Goal: Task Accomplishment & Management: Manage account settings

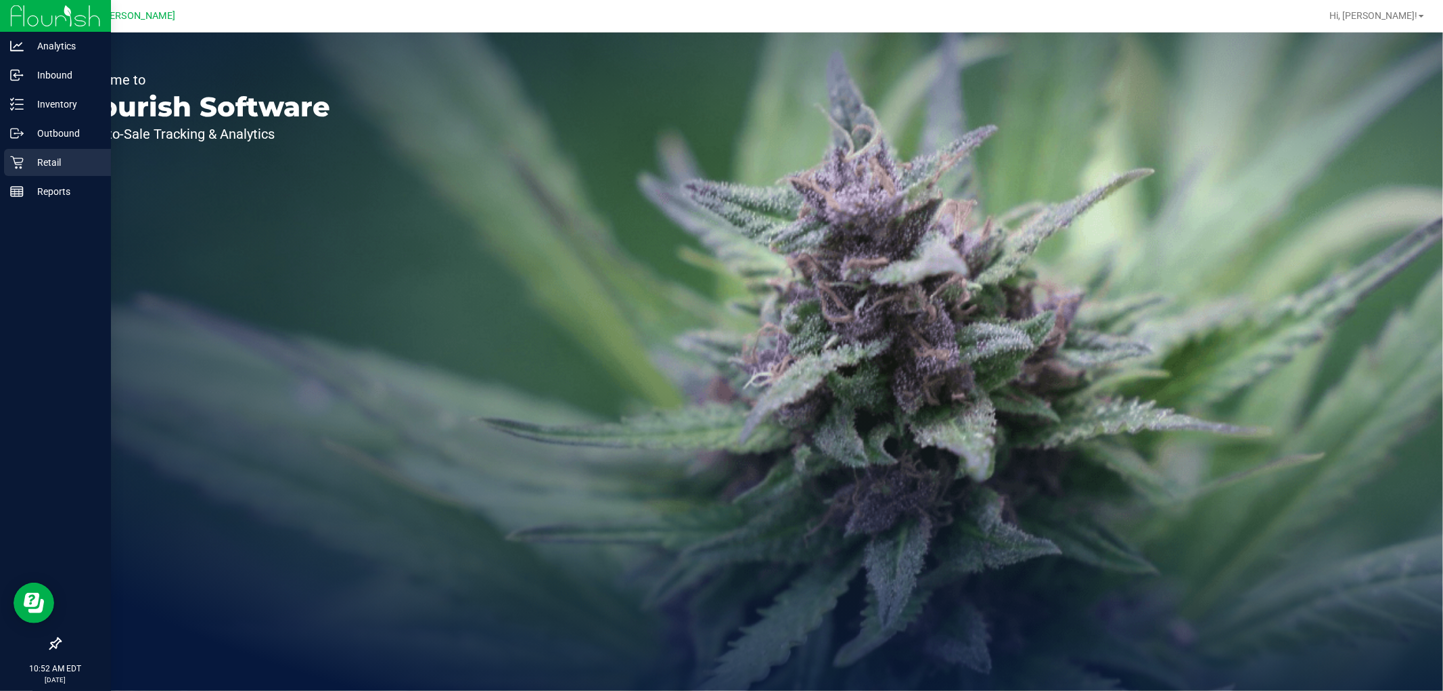
click at [16, 156] on icon at bounding box center [17, 163] width 14 height 14
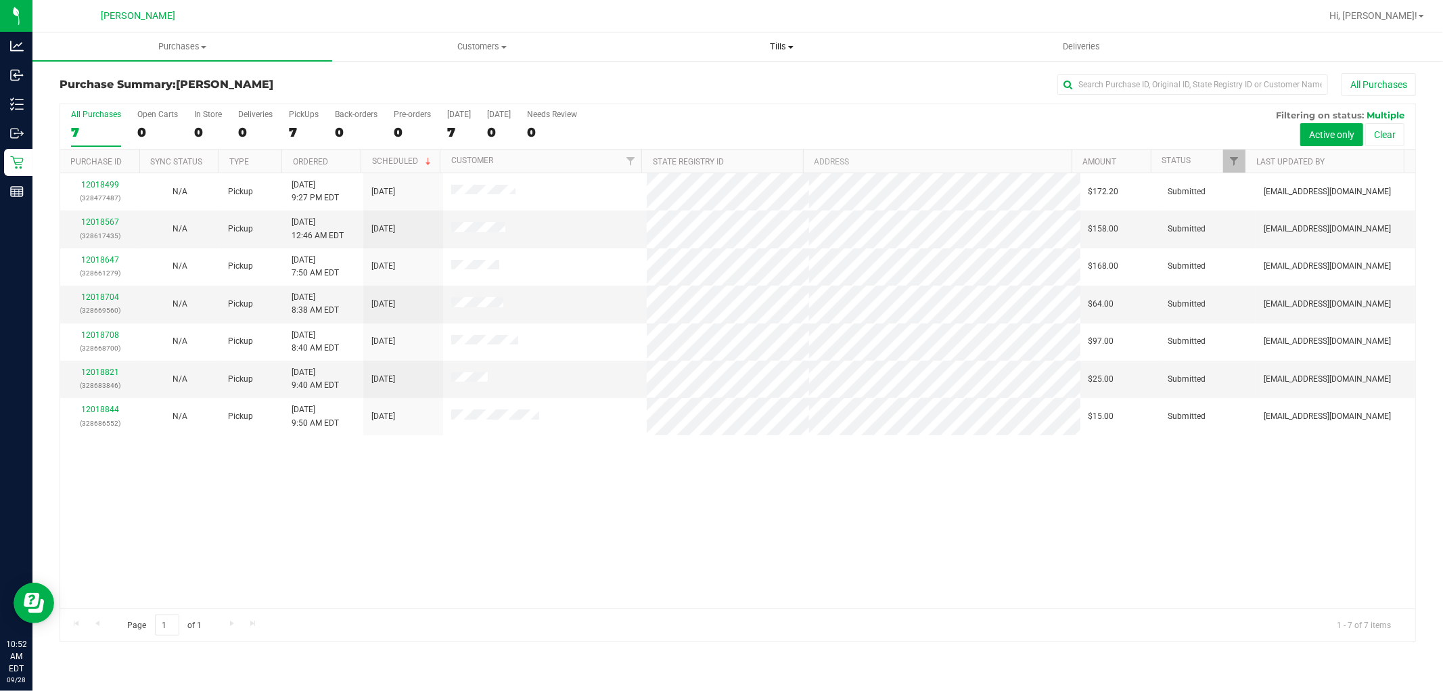
click at [776, 46] on span "Tills" at bounding box center [781, 47] width 298 height 12
click at [737, 83] on li "Manage tills" at bounding box center [782, 82] width 300 height 16
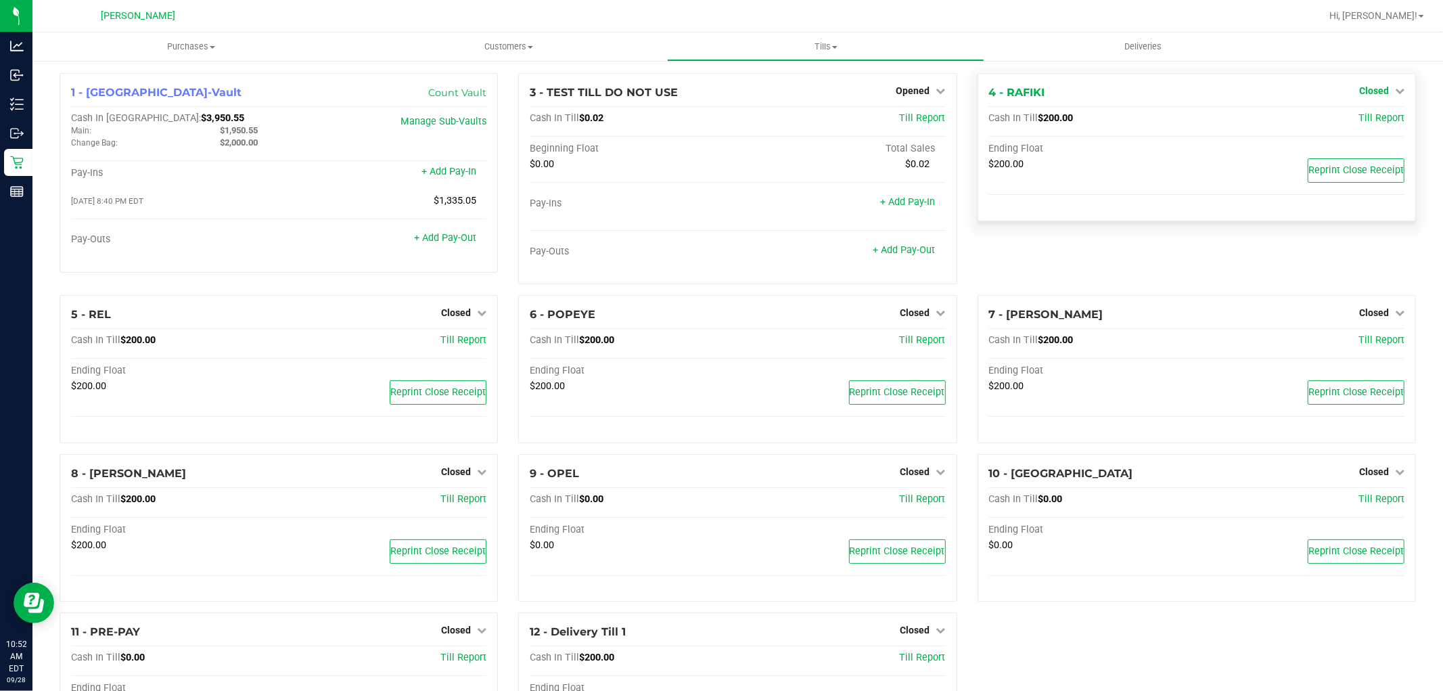
click at [1395, 91] on icon at bounding box center [1399, 90] width 9 height 9
click at [1370, 122] on link "Open Till" at bounding box center [1373, 119] width 36 height 11
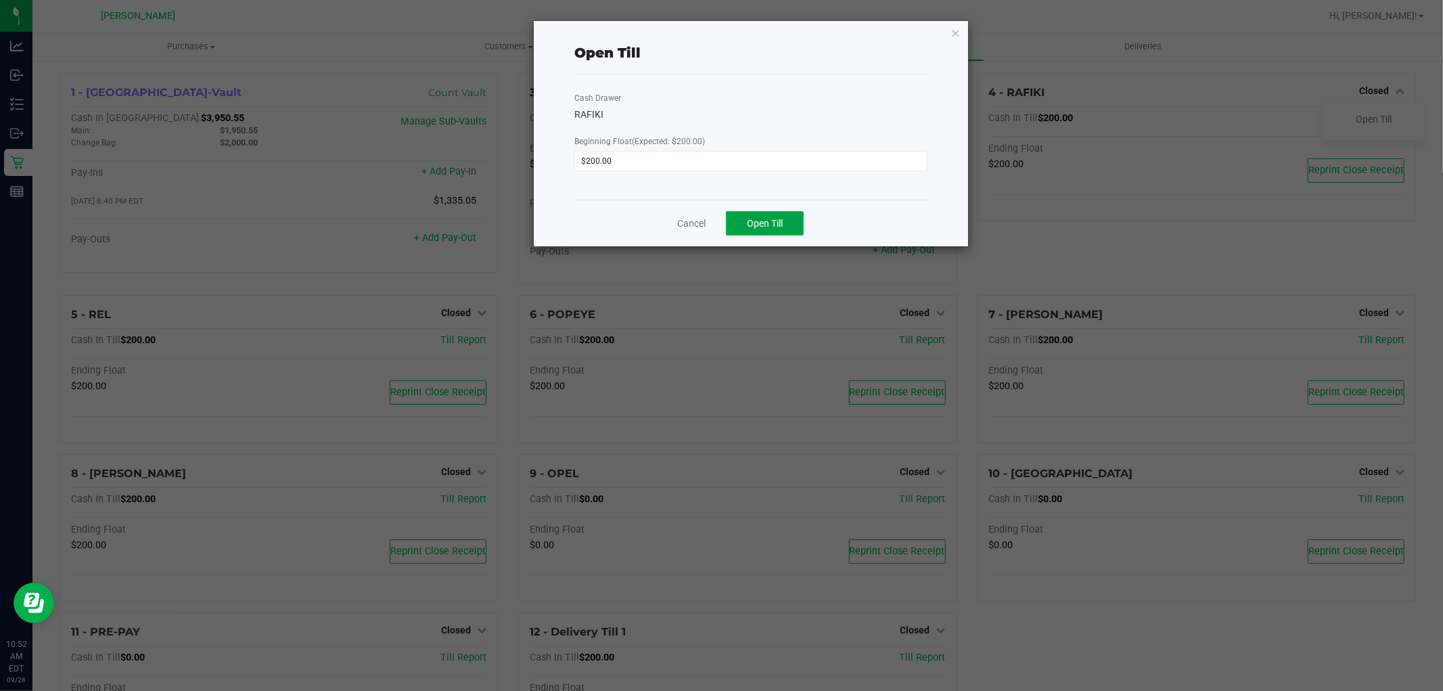
click at [783, 221] on button "Open Till" at bounding box center [765, 223] width 78 height 24
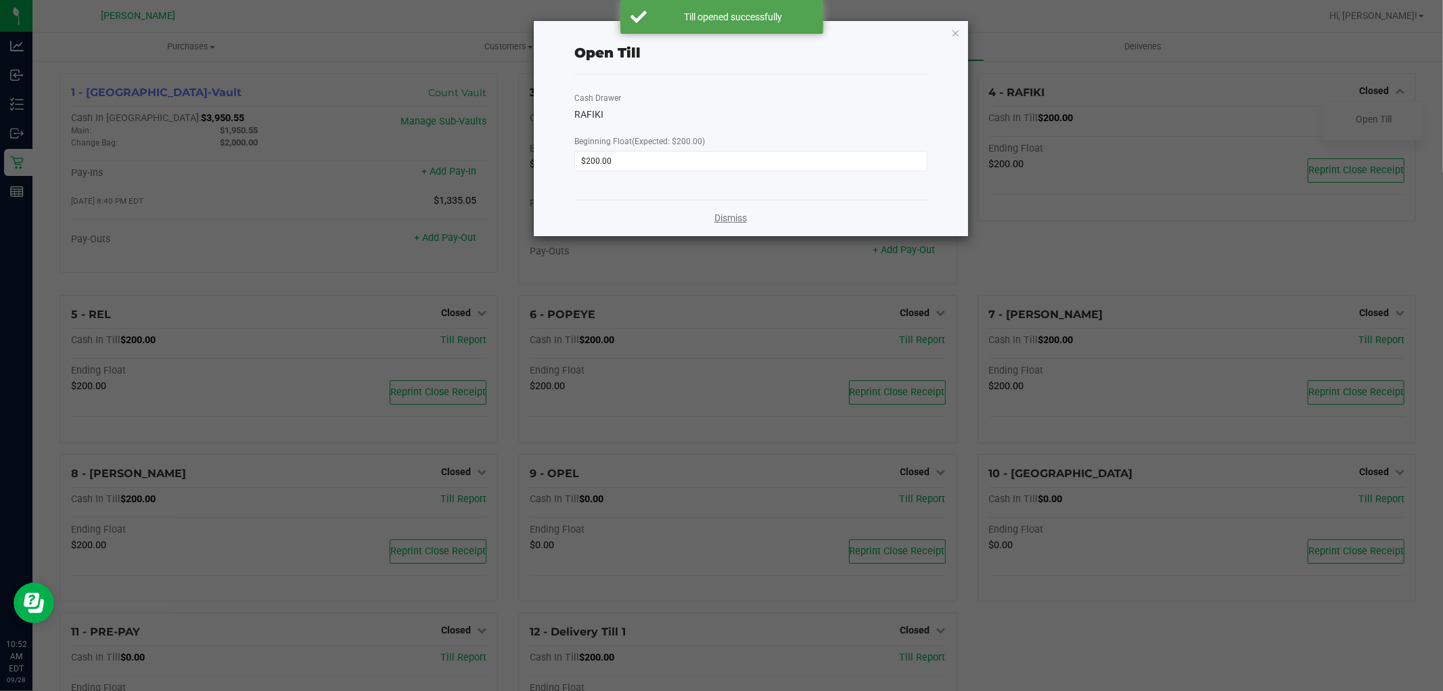
click at [732, 218] on link "Dismiss" at bounding box center [730, 218] width 32 height 14
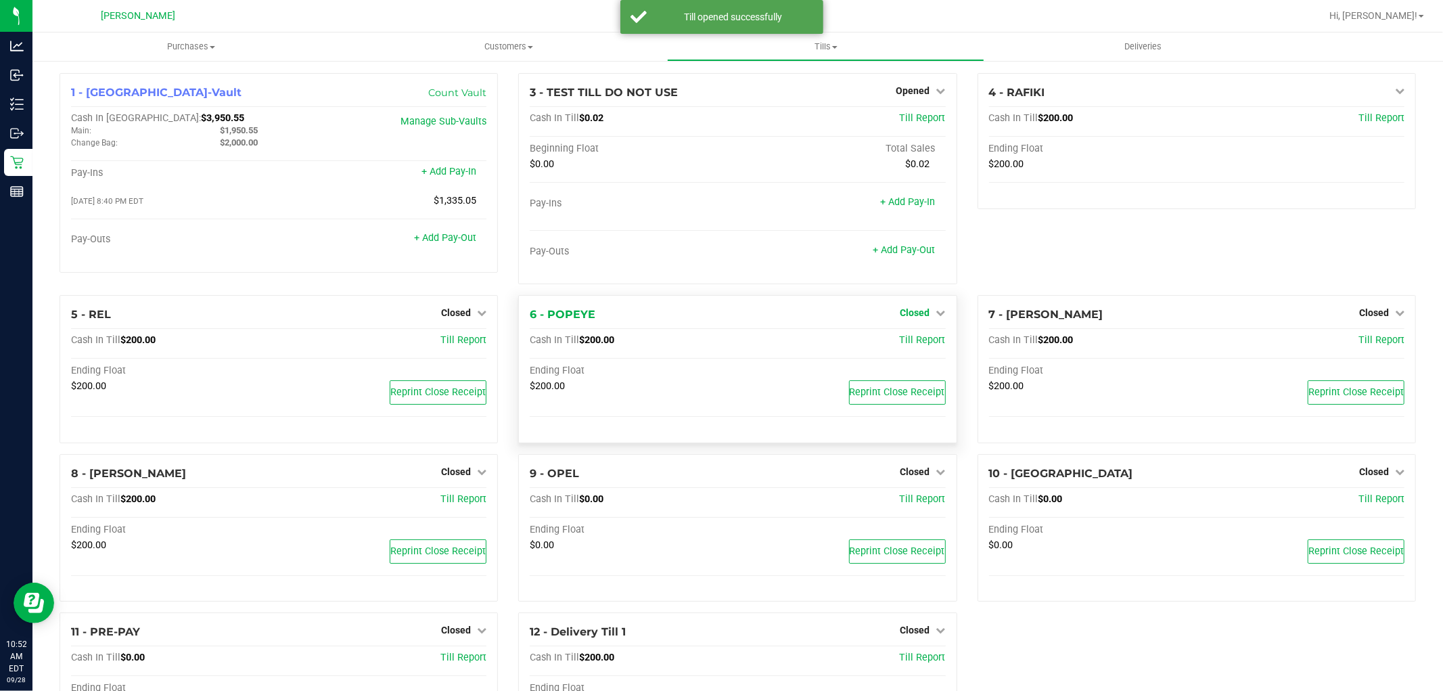
click at [901, 314] on span "Closed" at bounding box center [915, 312] width 30 height 11
click at [897, 343] on link "Open Till" at bounding box center [915, 340] width 36 height 11
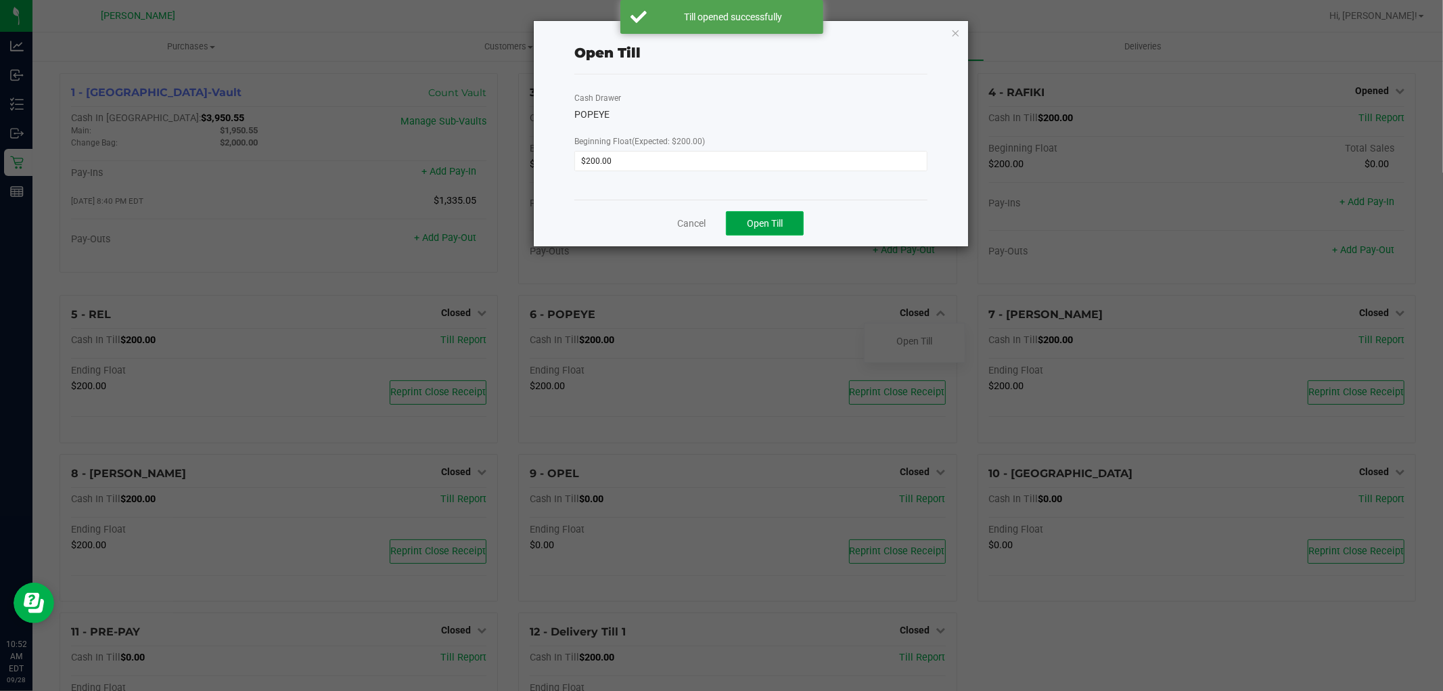
click at [785, 219] on button "Open Till" at bounding box center [765, 223] width 78 height 24
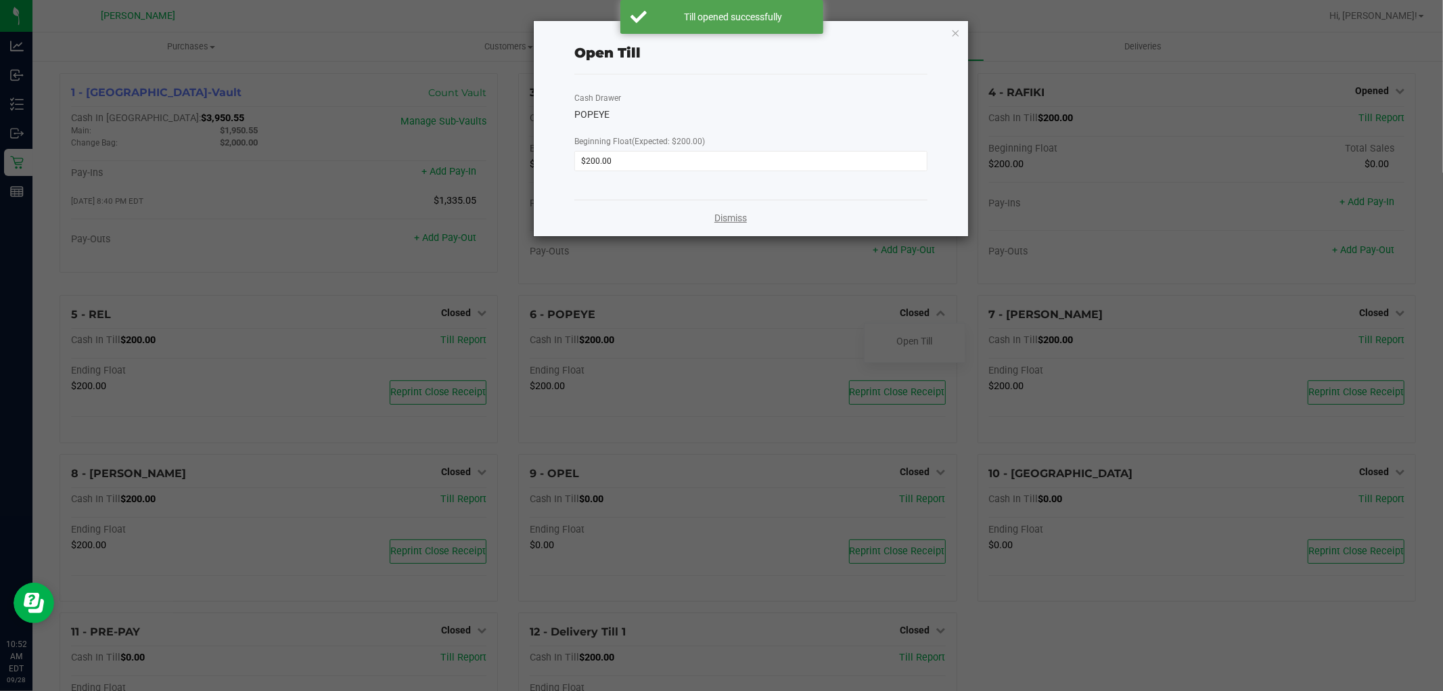
click at [735, 218] on link "Dismiss" at bounding box center [730, 218] width 32 height 14
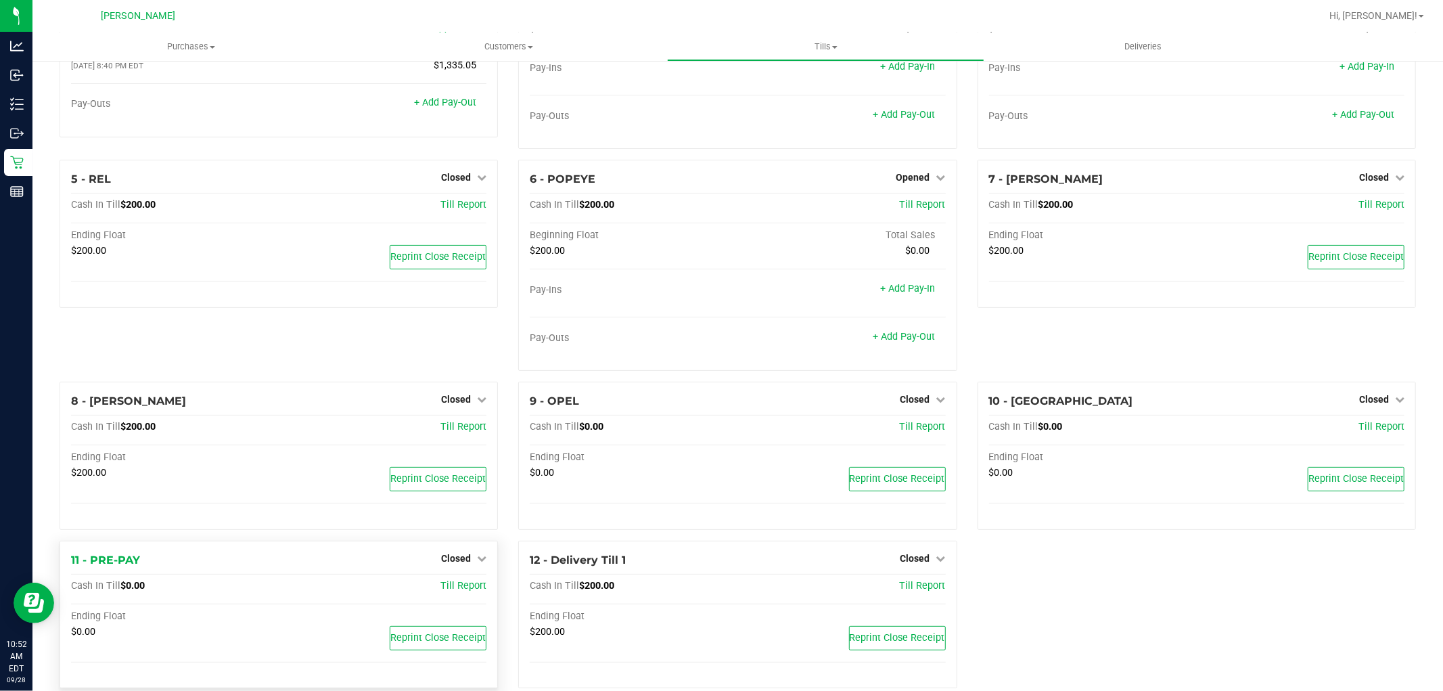
scroll to position [158, 0]
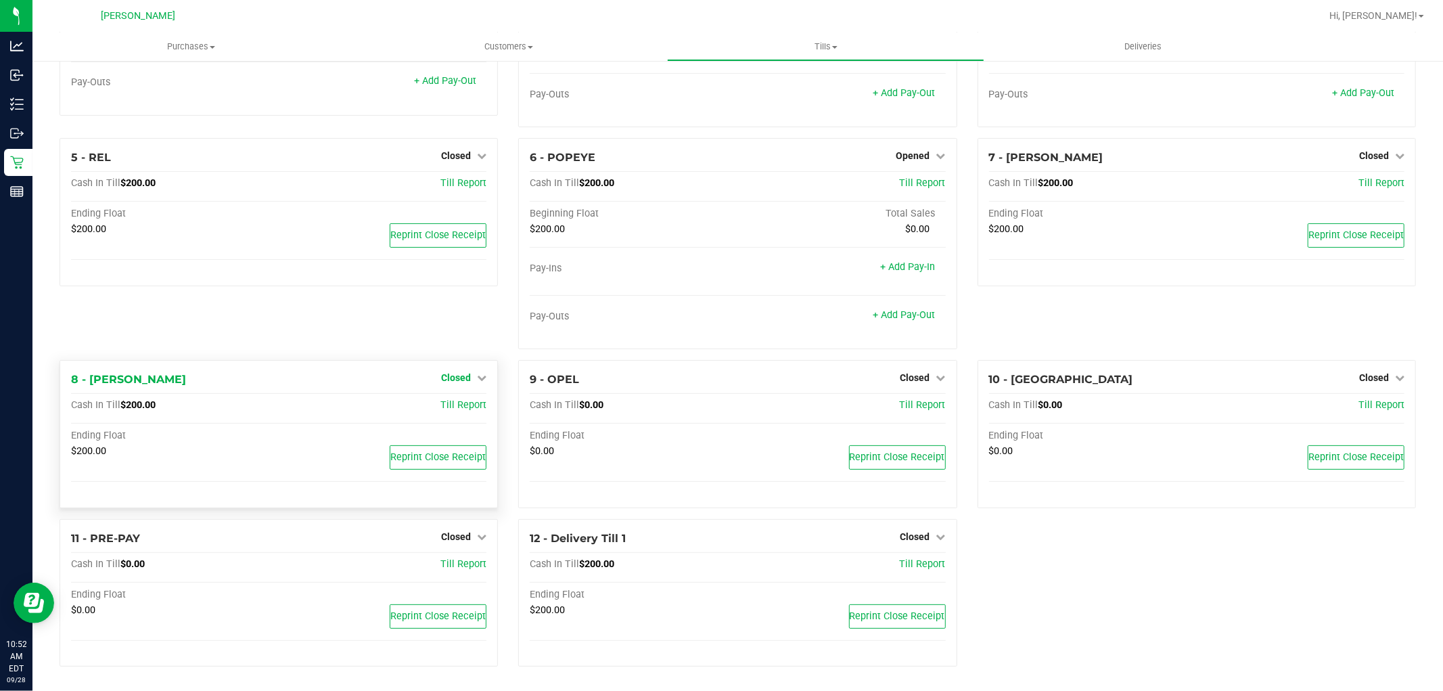
click at [459, 379] on span "Closed" at bounding box center [456, 377] width 30 height 11
click at [454, 404] on link "Open Till" at bounding box center [456, 405] width 36 height 11
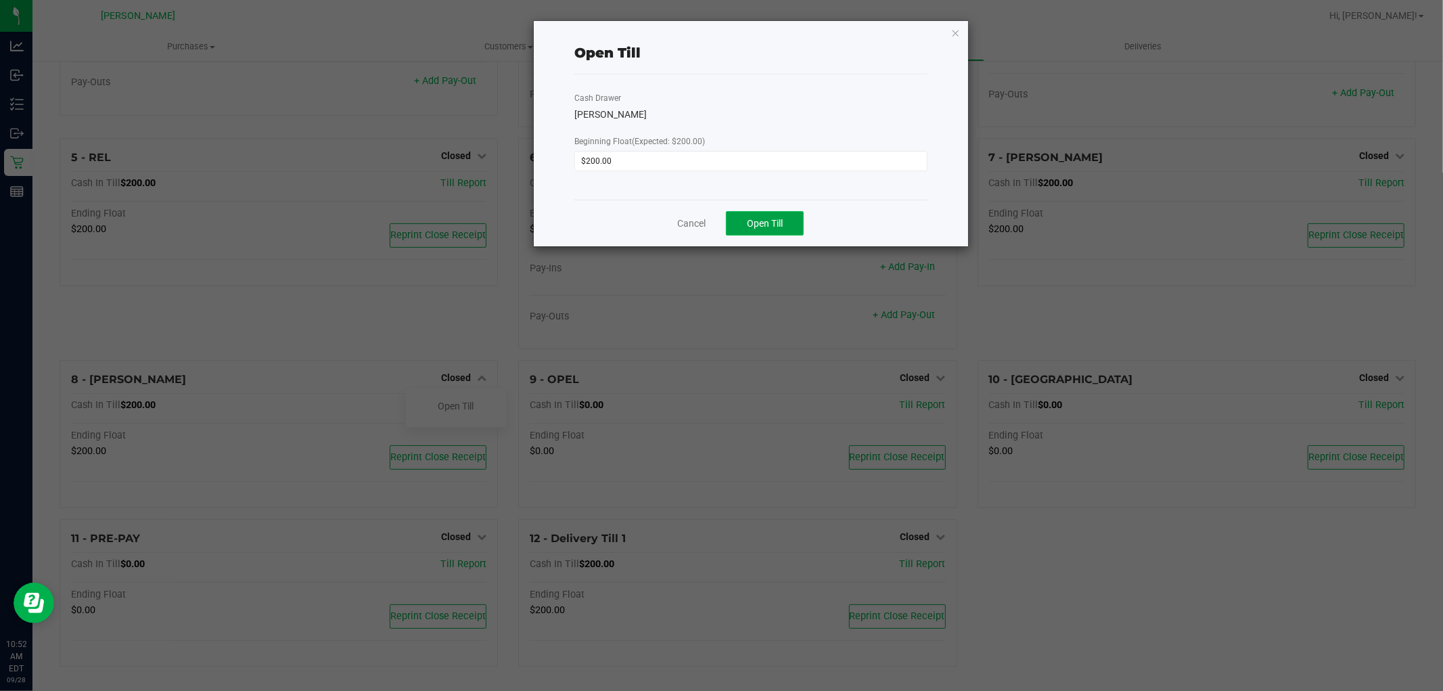
click at [790, 234] on button "Open Till" at bounding box center [765, 223] width 78 height 24
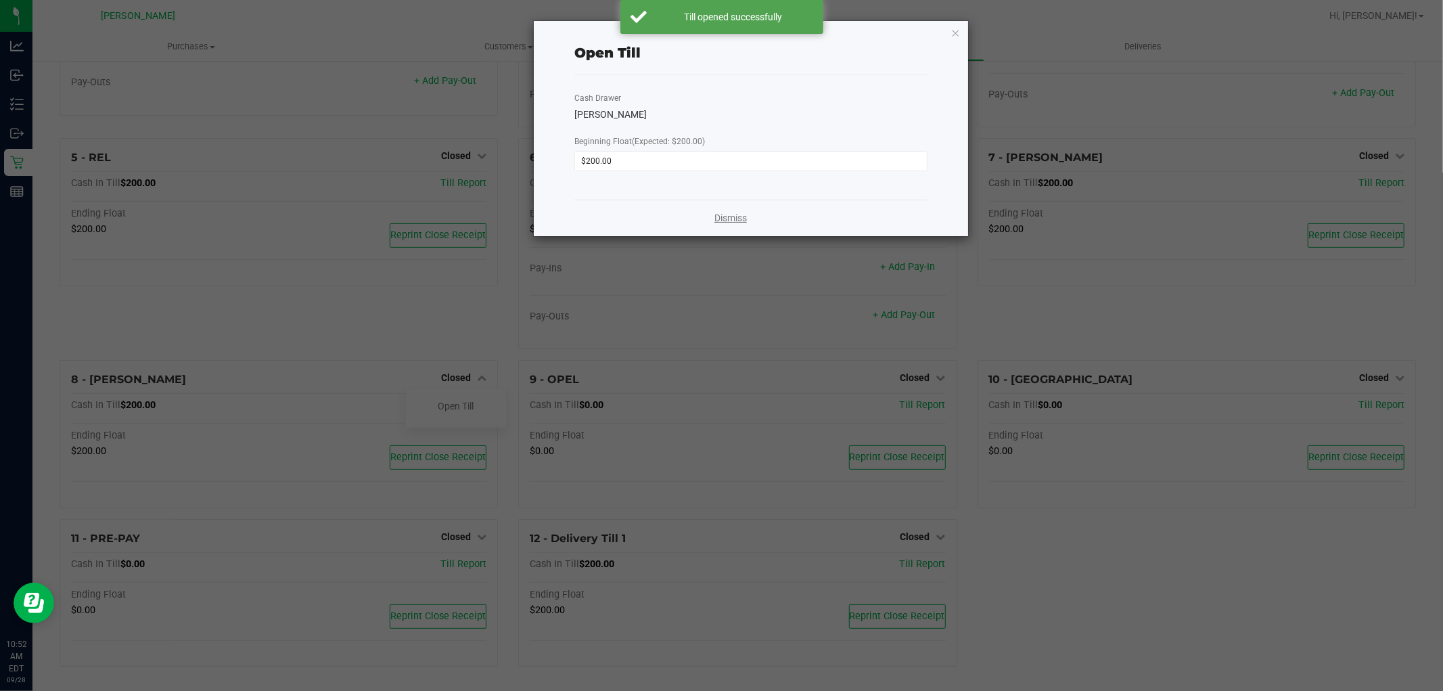
click at [741, 220] on link "Dismiss" at bounding box center [730, 218] width 32 height 14
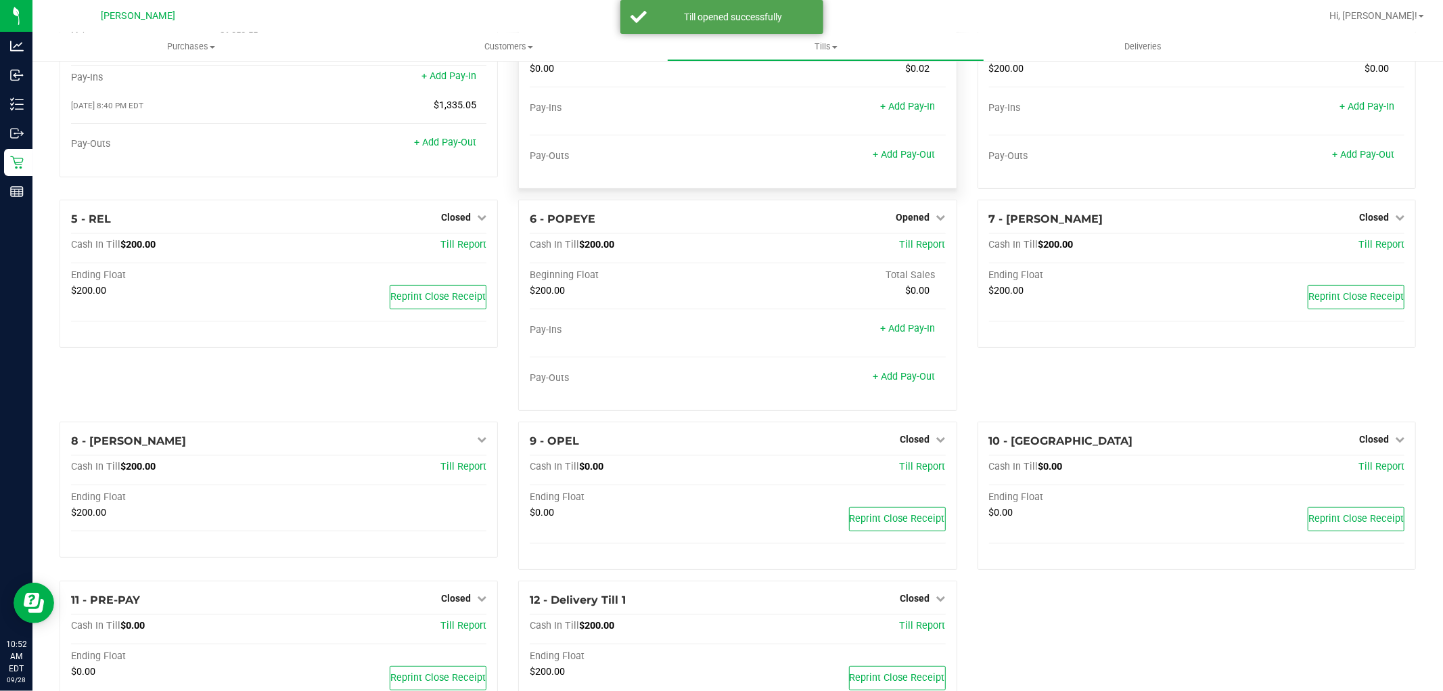
scroll to position [0, 0]
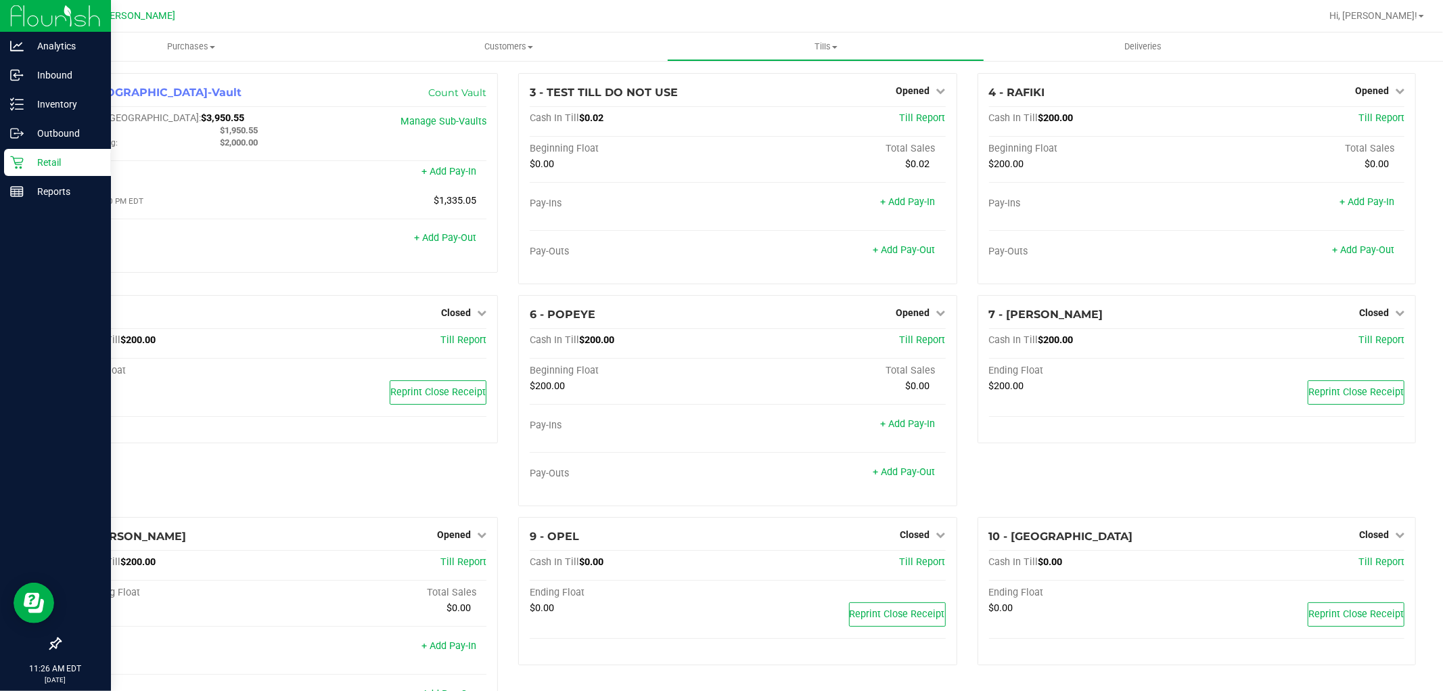
click at [20, 161] on icon at bounding box center [17, 163] width 14 height 14
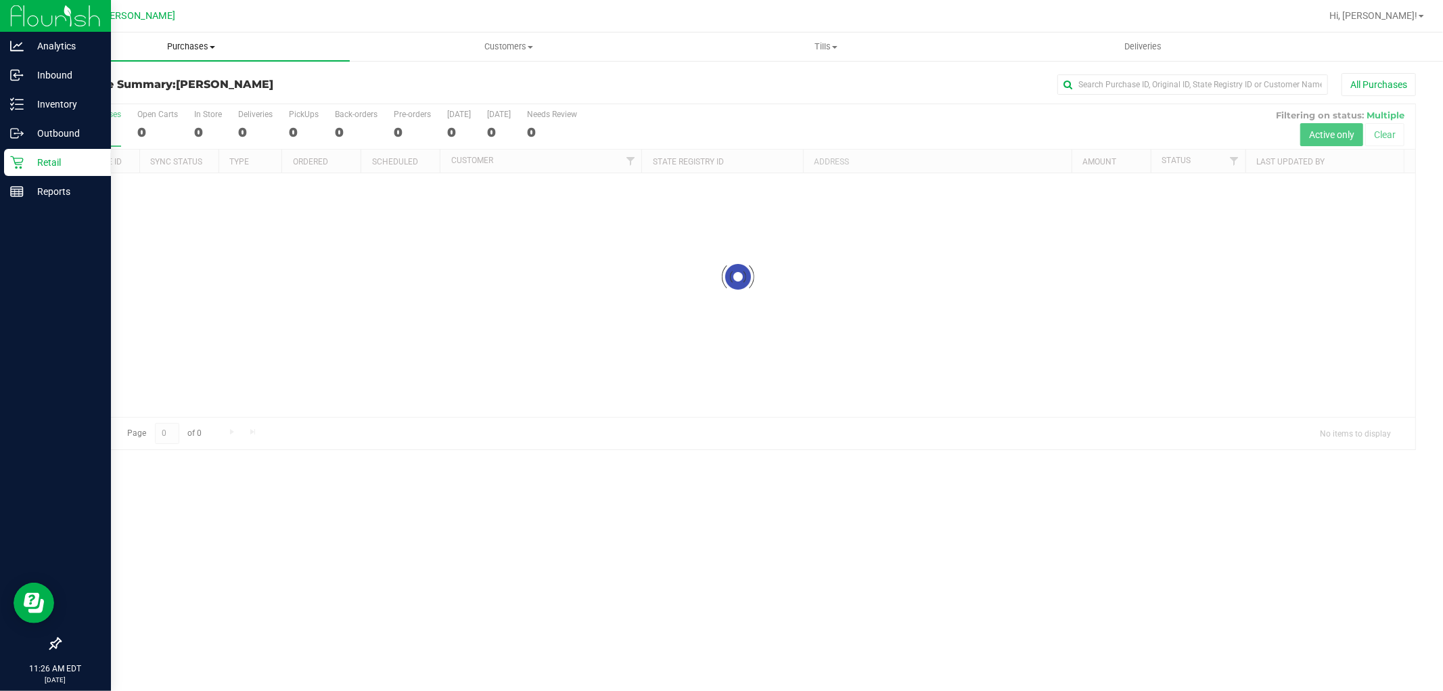
click at [196, 43] on span "Purchases" at bounding box center [190, 47] width 317 height 12
click at [120, 90] on li "Fulfillment" at bounding box center [190, 98] width 317 height 16
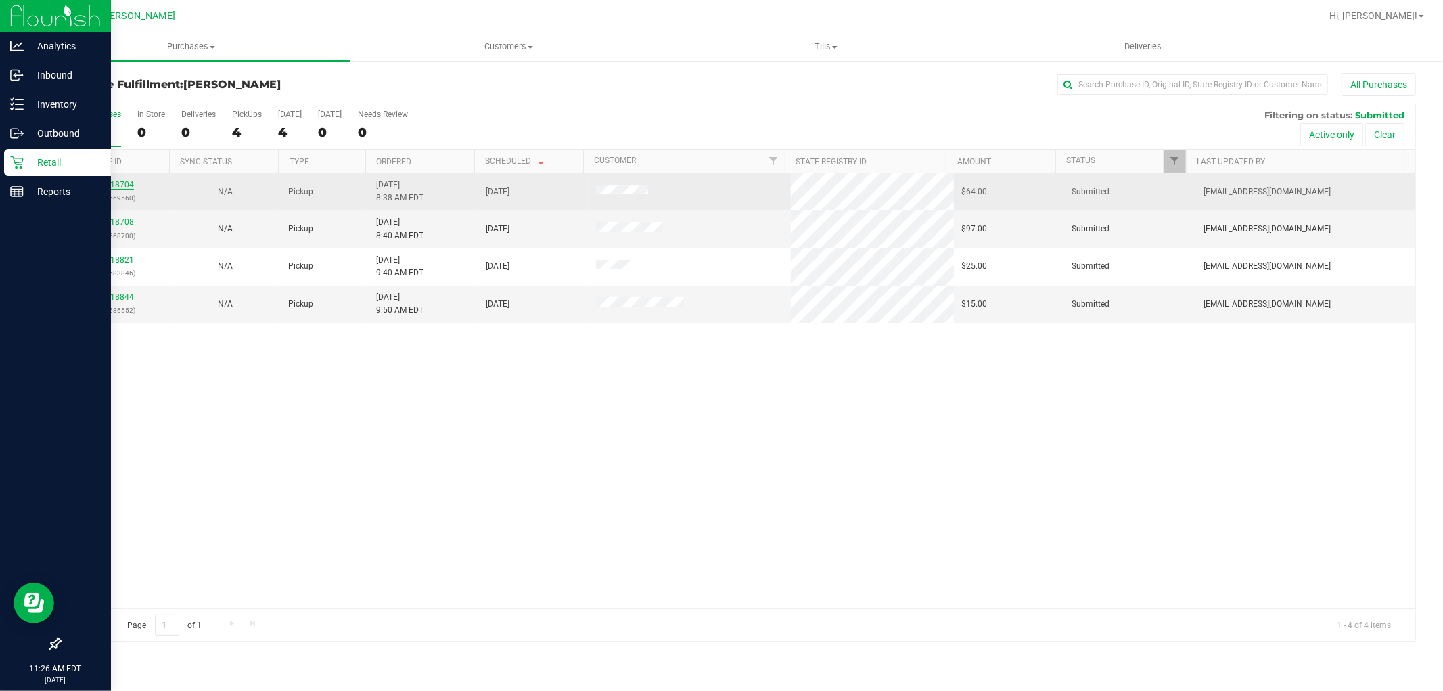
click at [113, 185] on link "12018704" at bounding box center [115, 184] width 38 height 9
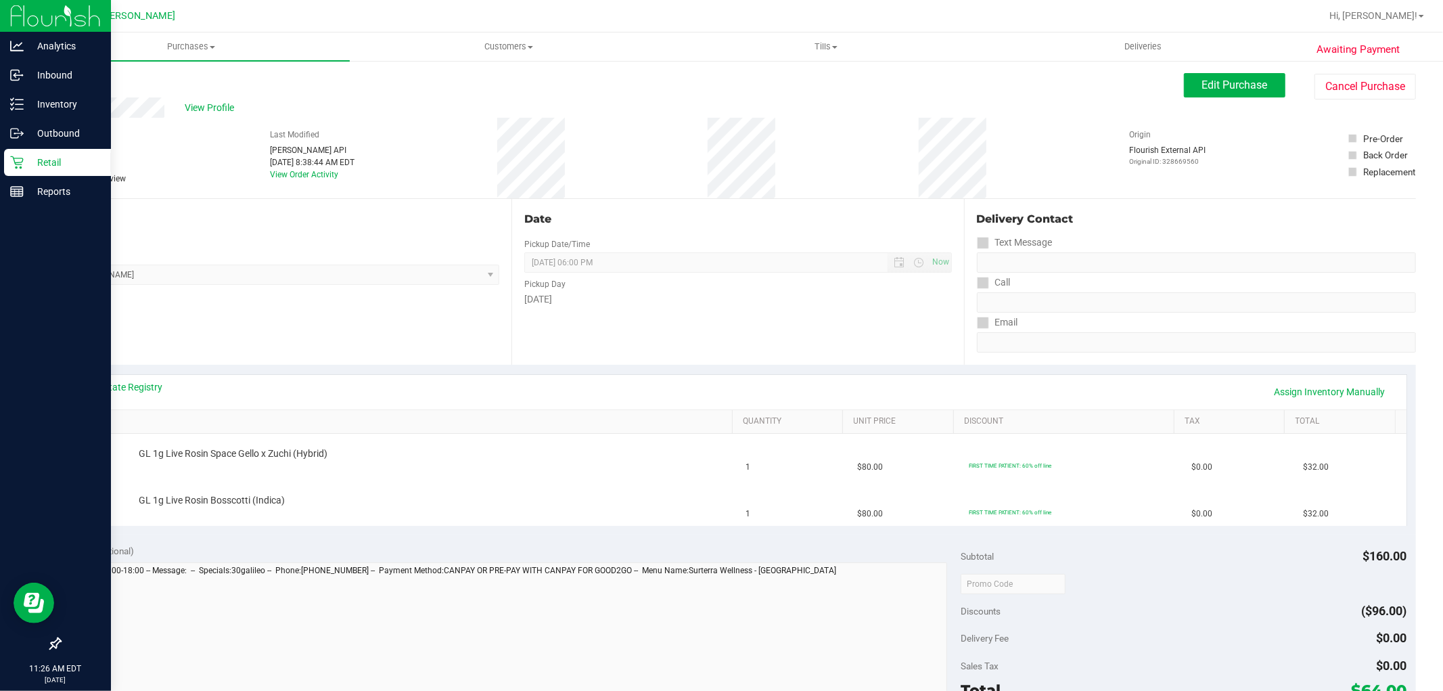
click at [312, 388] on div "View State Registry Assign Inventory Manually" at bounding box center [738, 391] width 1312 height 23
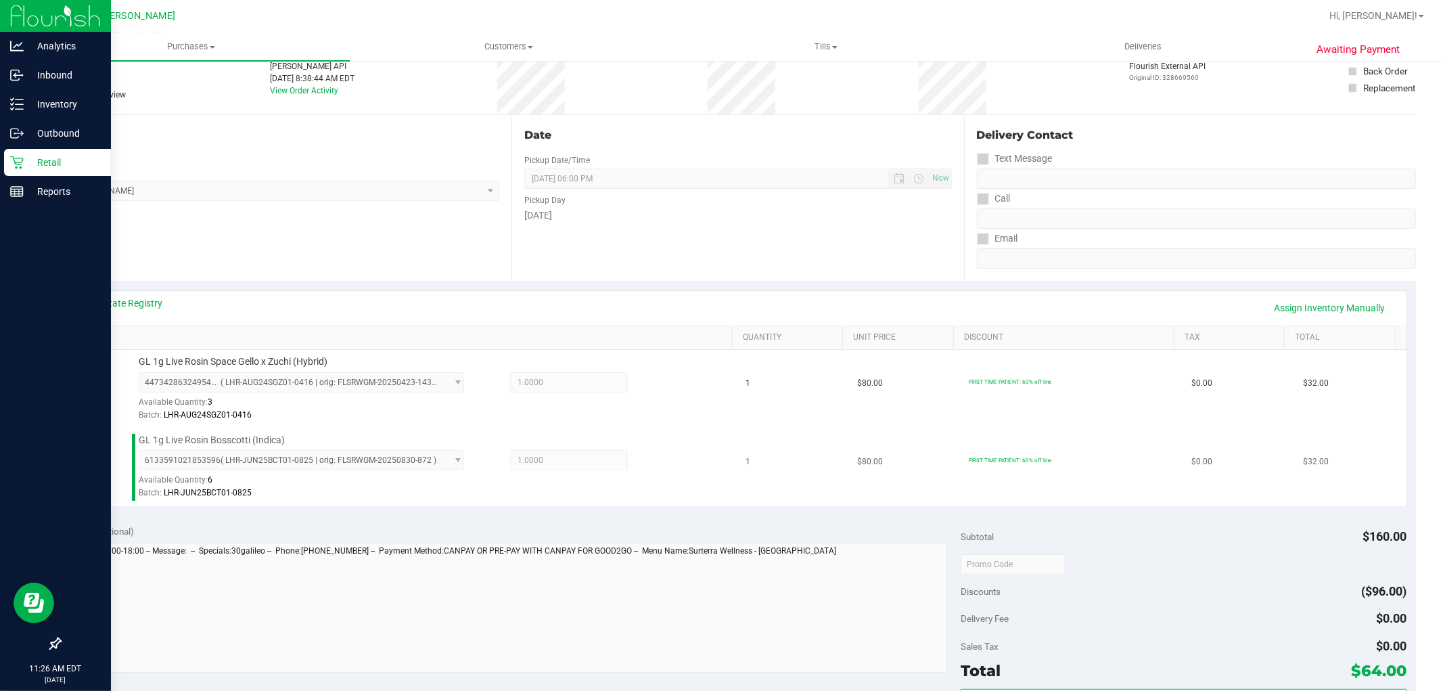
scroll to position [150, 0]
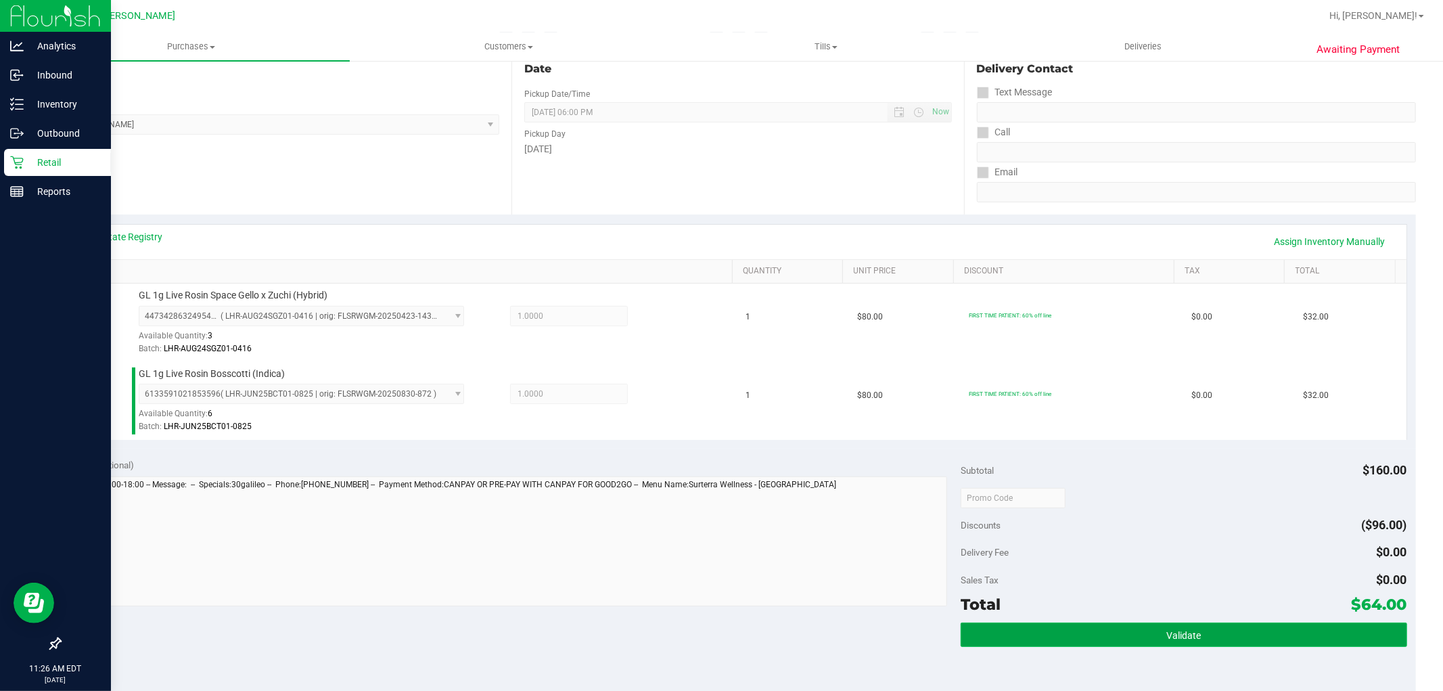
click at [1064, 626] on button "Validate" at bounding box center [1183, 634] width 446 height 24
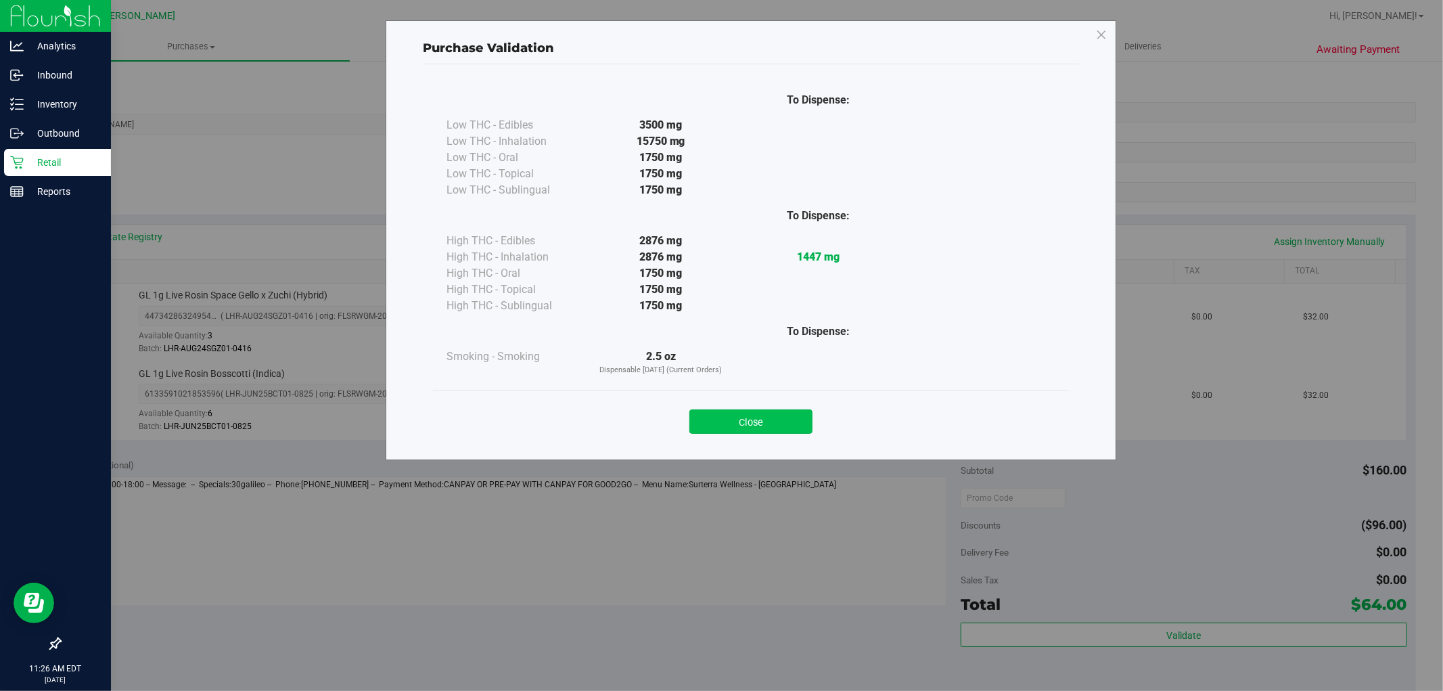
click at [728, 427] on button "Close" at bounding box center [750, 421] width 123 height 24
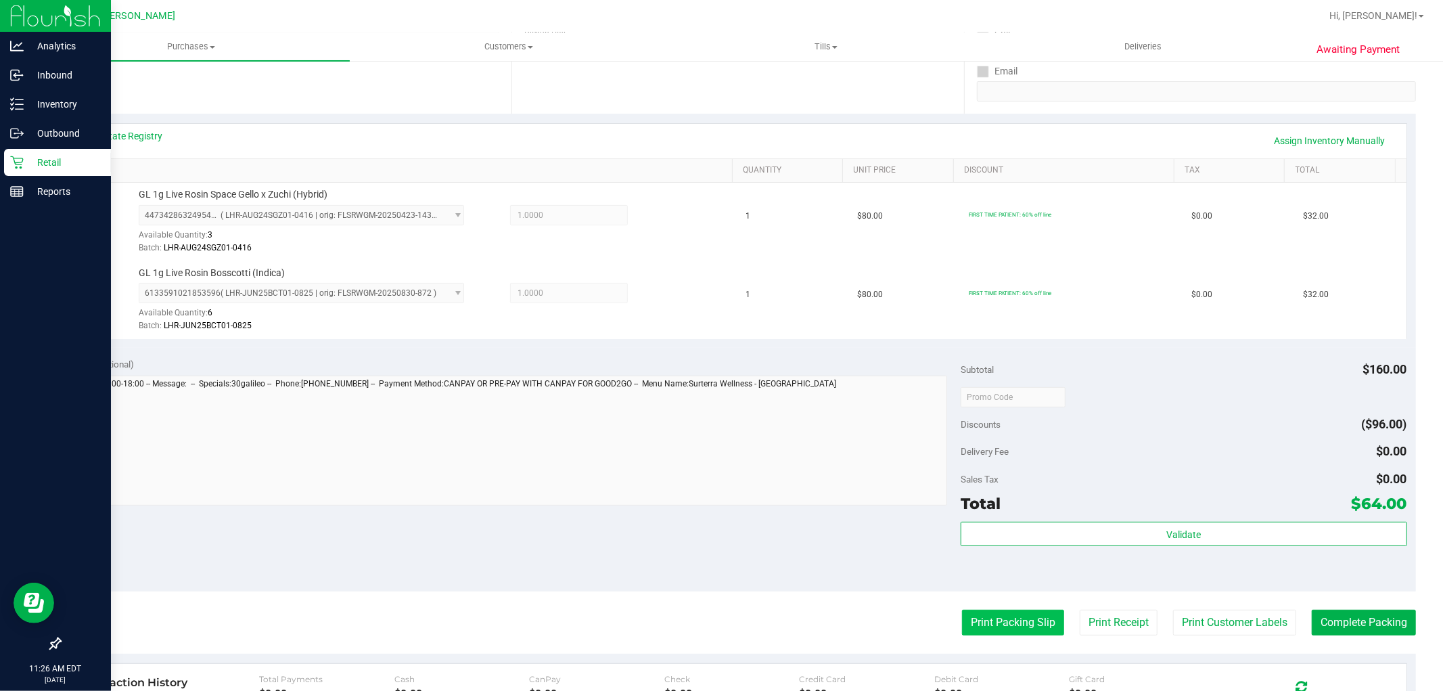
scroll to position [375, 0]
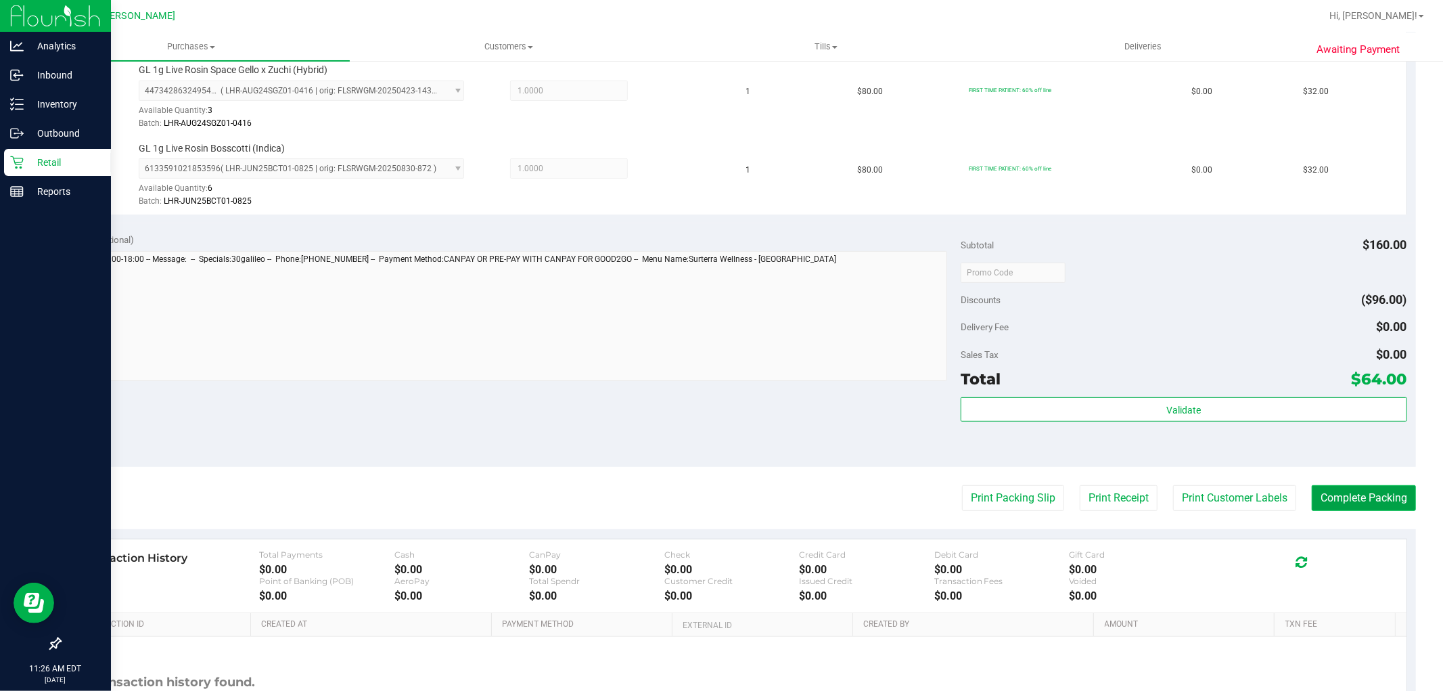
click at [1330, 490] on button "Complete Packing" at bounding box center [1363, 498] width 104 height 26
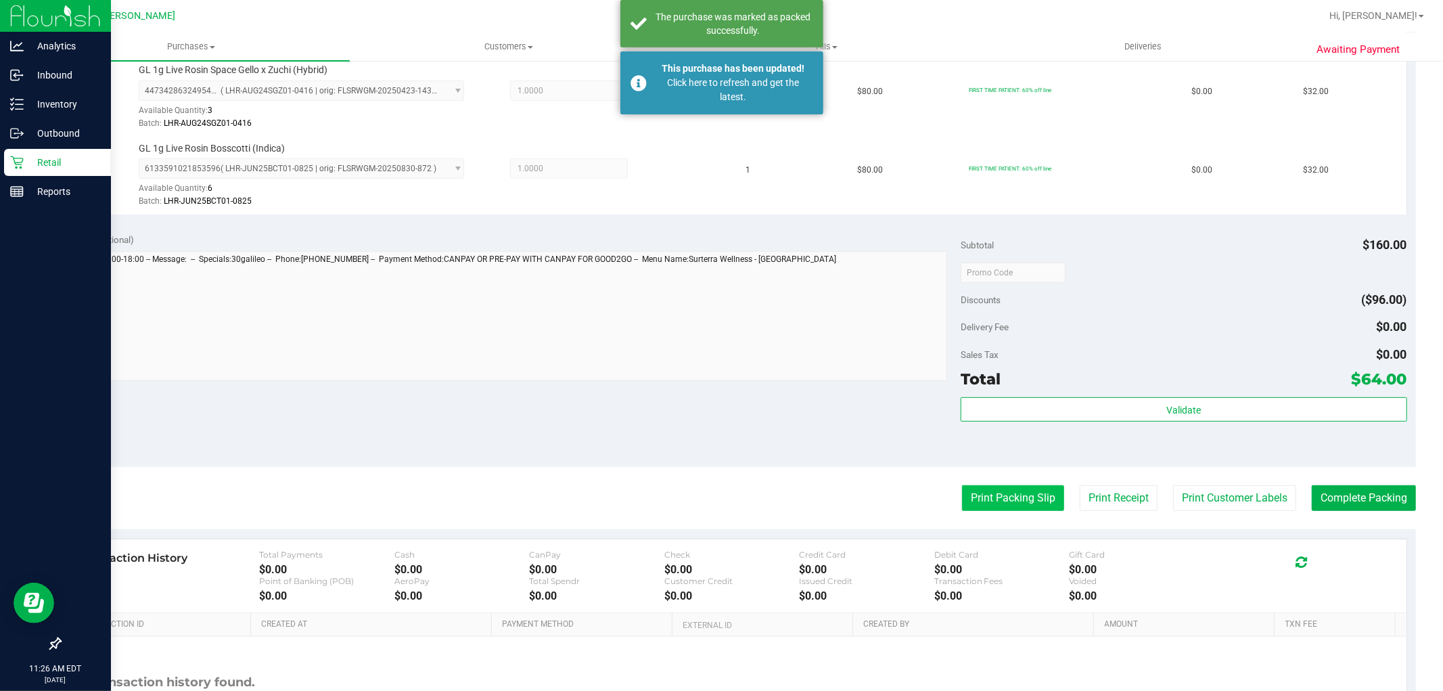
click at [1030, 509] on button "Print Packing Slip" at bounding box center [1013, 498] width 102 height 26
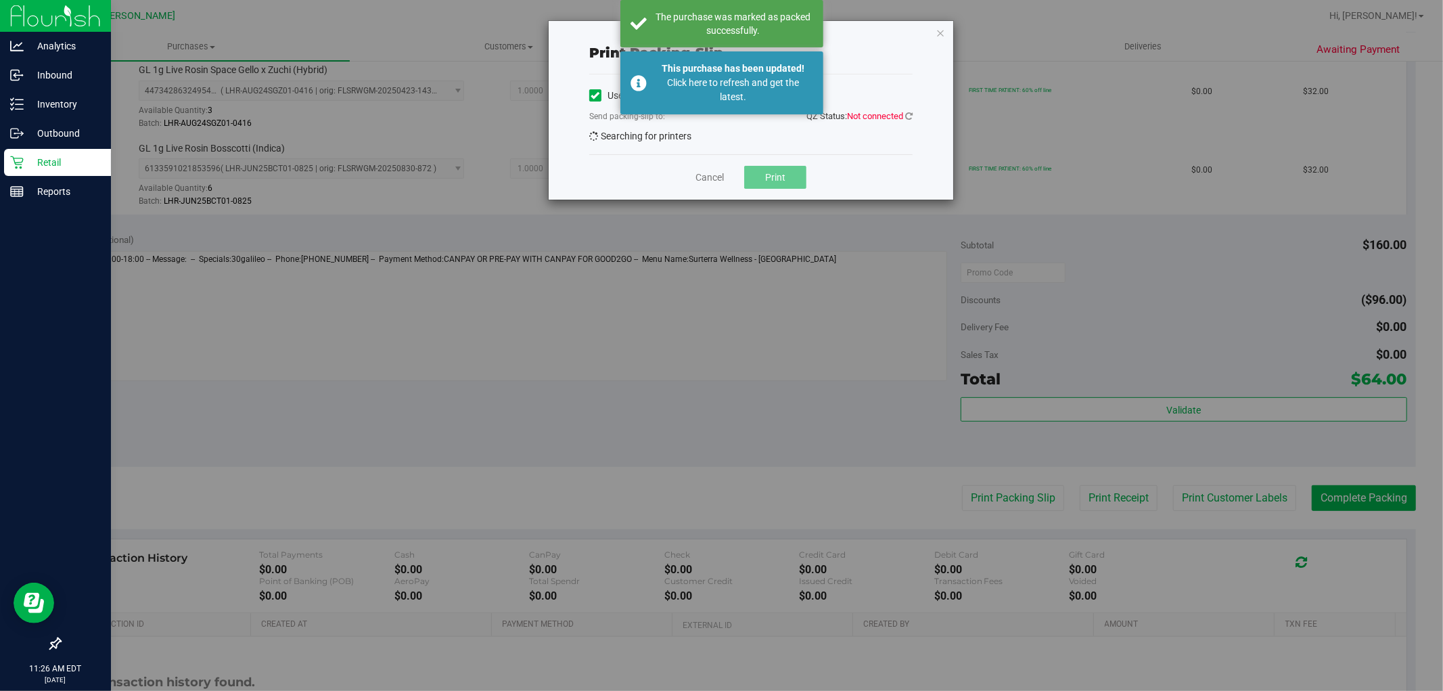
click at [902, 116] on span "Not connected" at bounding box center [875, 116] width 56 height 10
